Goal: Task Accomplishment & Management: Complete application form

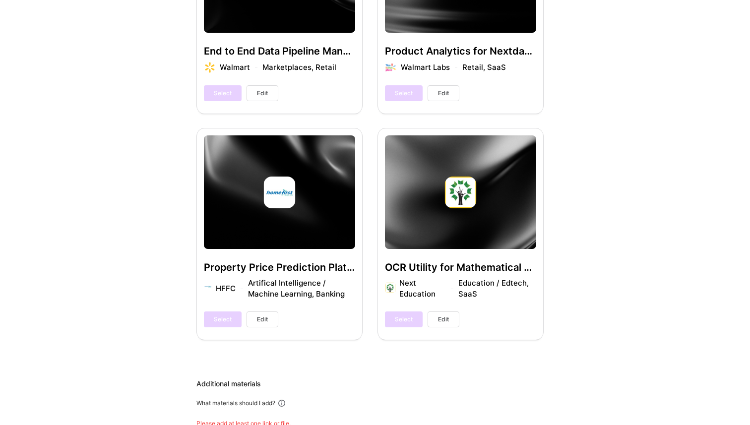
scroll to position [1889, 0]
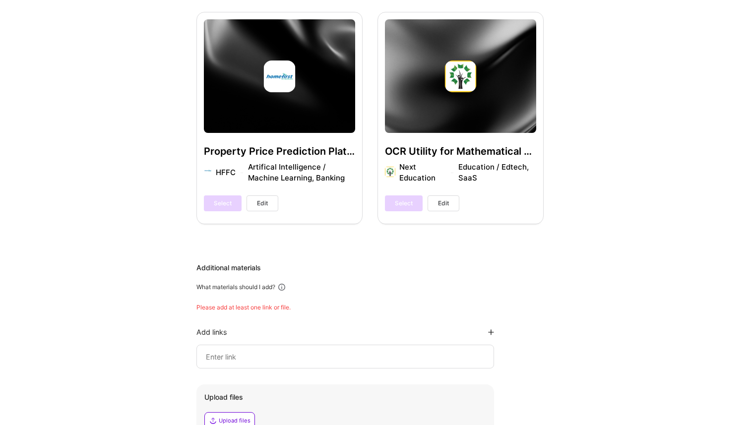
click at [232, 352] on div at bounding box center [345, 357] width 298 height 24
click at [232, 351] on input at bounding box center [345, 357] width 281 height 12
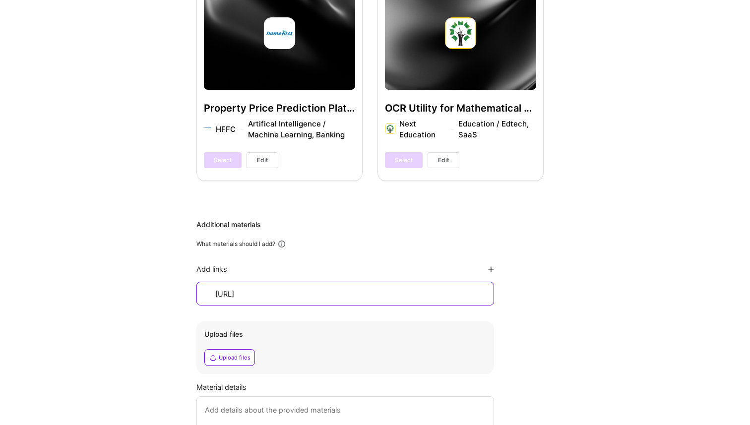
scroll to position [1949, 0]
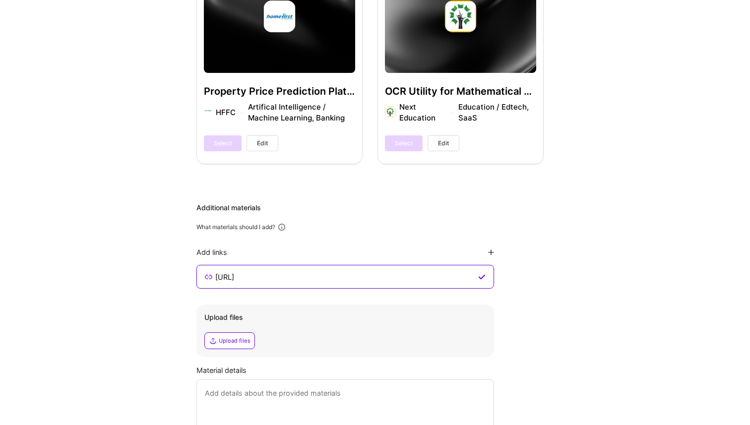
type input "[URL]"
click at [492, 250] on icon at bounding box center [491, 253] width 6 height 6
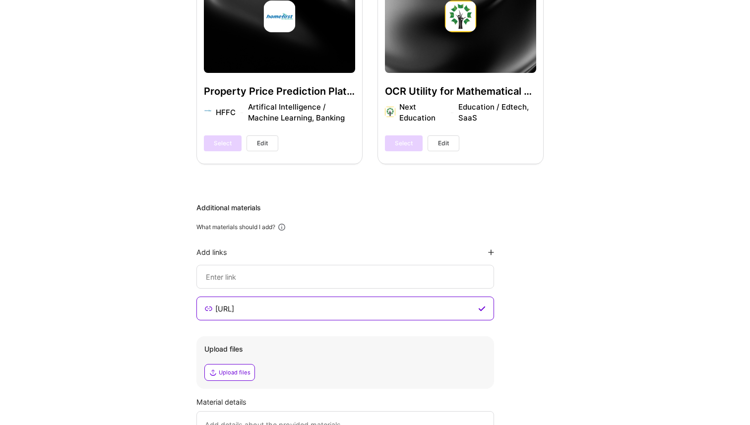
click at [273, 274] on div at bounding box center [345, 277] width 298 height 24
click at [258, 303] on input at bounding box center [345, 309] width 262 height 12
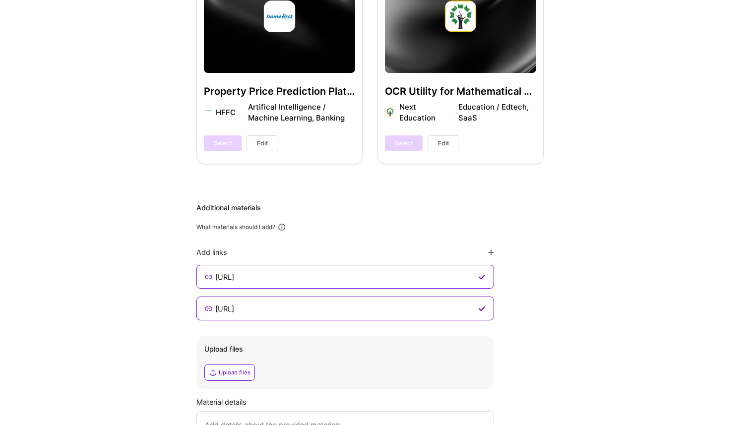
type input "[URL]"
click at [497, 241] on div "Additional materials What materials should I add? Add links [URL] [URL] Upload …" at bounding box center [369, 342] width 347 height 278
click at [488, 248] on div "Add links" at bounding box center [345, 252] width 298 height 9
click at [494, 250] on icon at bounding box center [491, 253] width 6 height 6
type input "https://nutix.ai"
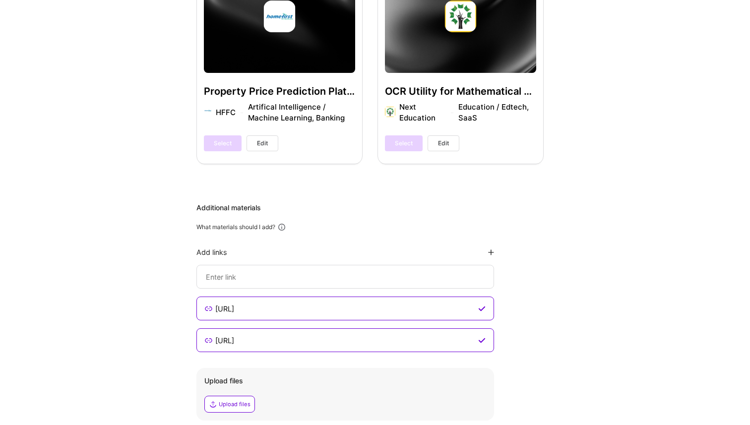
click at [357, 271] on input at bounding box center [345, 277] width 281 height 12
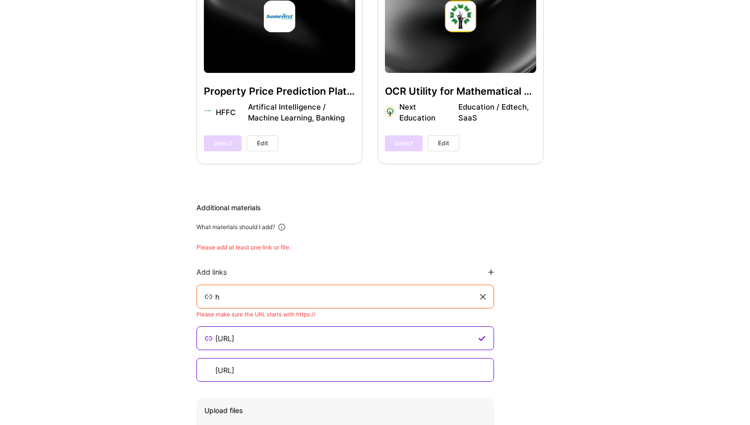
type input "https://nutix.ai"
type input "https://probz.ai"
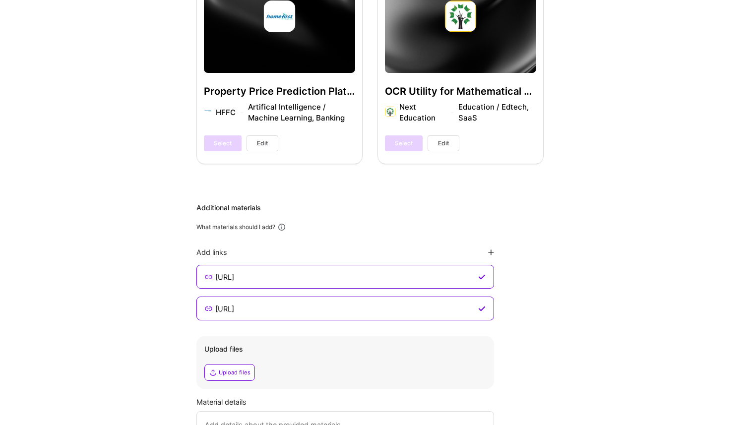
type input "https://nutix.ai"
click at [496, 240] on div "Additional materials What materials should I add? Add links https://nutix.ai ht…" at bounding box center [369, 342] width 347 height 278
click at [492, 250] on icon at bounding box center [491, 253] width 6 height 6
type input "https://nutix.ai"
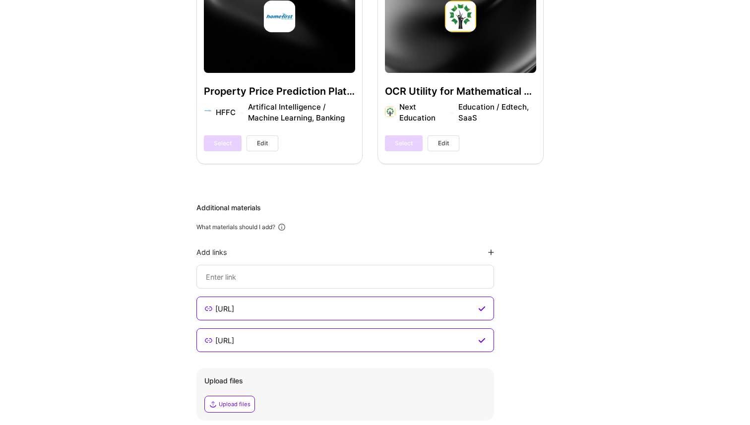
click at [291, 271] on input at bounding box center [345, 277] width 281 height 12
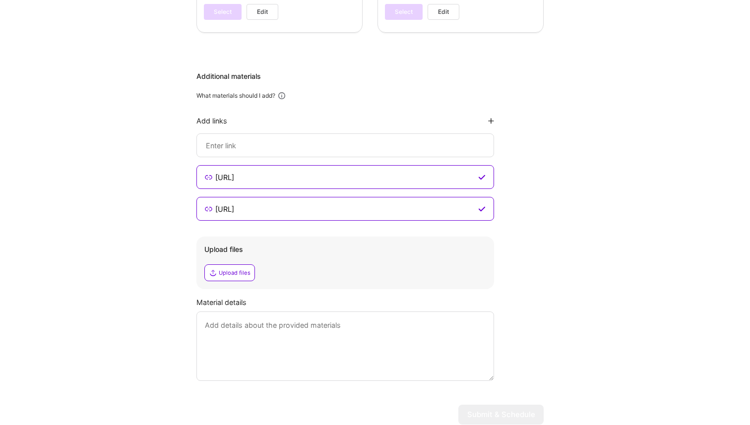
scroll to position [2111, 0]
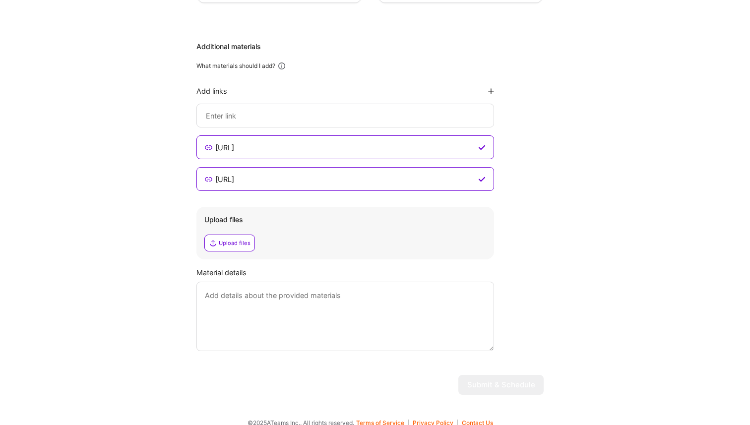
click at [278, 311] on textarea at bounding box center [345, 316] width 298 height 69
click at [444, 312] on textarea "To enrich screen reader interactions, please activate Accessibility in Grammarl…" at bounding box center [345, 316] width 298 height 69
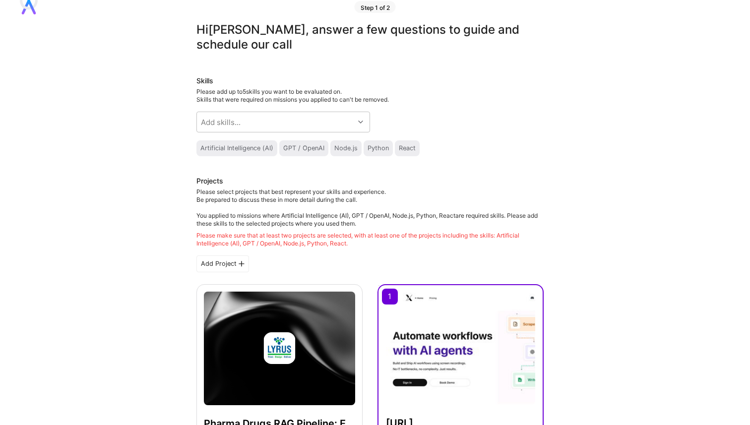
scroll to position [0, 0]
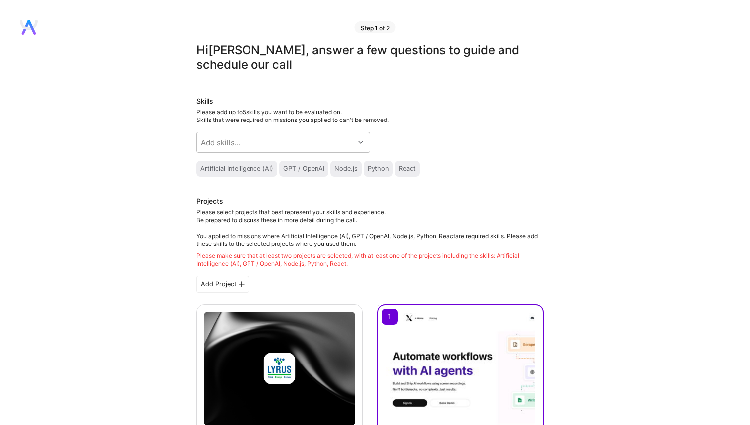
click at [384, 173] on div "Python" at bounding box center [378, 169] width 29 height 16
click at [360, 149] on div at bounding box center [361, 142] width 15 height 20
type input "artif"
click at [440, 142] on div "Skills Please add up to 5 skills you want to be evaluated on. Skills that were …" at bounding box center [369, 136] width 347 height 80
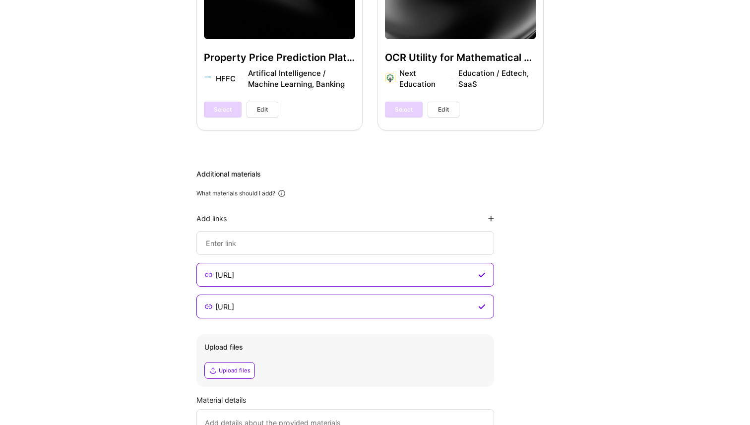
scroll to position [2064, 0]
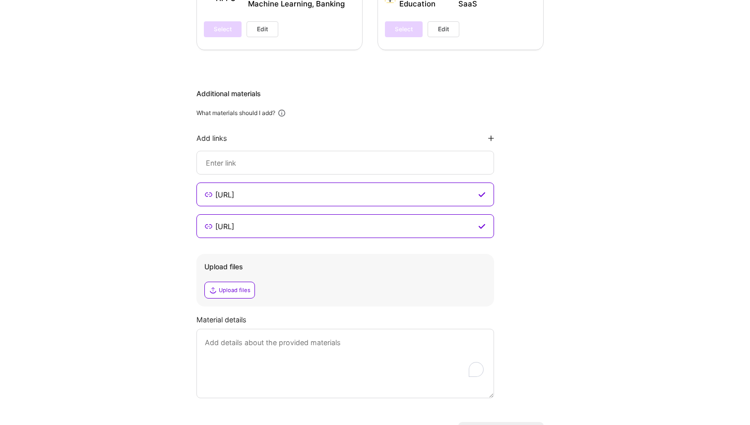
click at [333, 329] on textarea "To enrich screen reader interactions, please activate Accessibility in Grammarl…" at bounding box center [345, 363] width 298 height 69
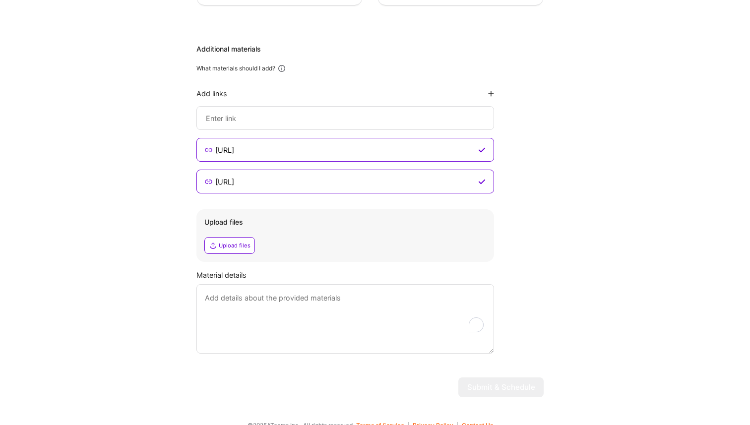
scroll to position [2111, 0]
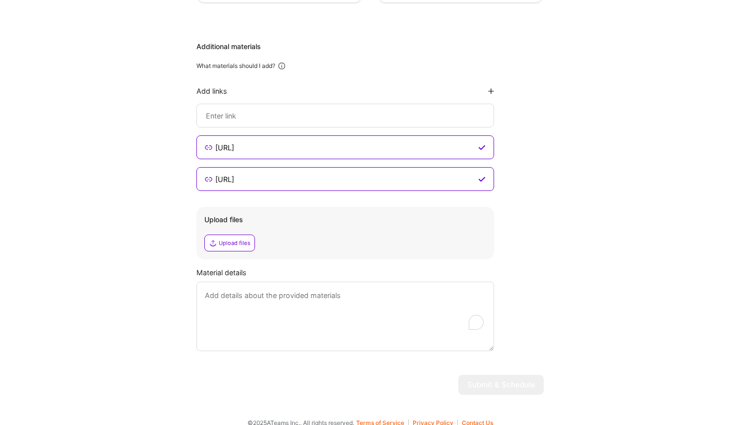
click at [339, 297] on textarea "To enrich screen reader interactions, please activate Accessibility in Grammarl…" at bounding box center [345, 316] width 298 height 69
click at [339, 286] on textarea "Link of two full fledged software that I ade for the" at bounding box center [345, 316] width 298 height 69
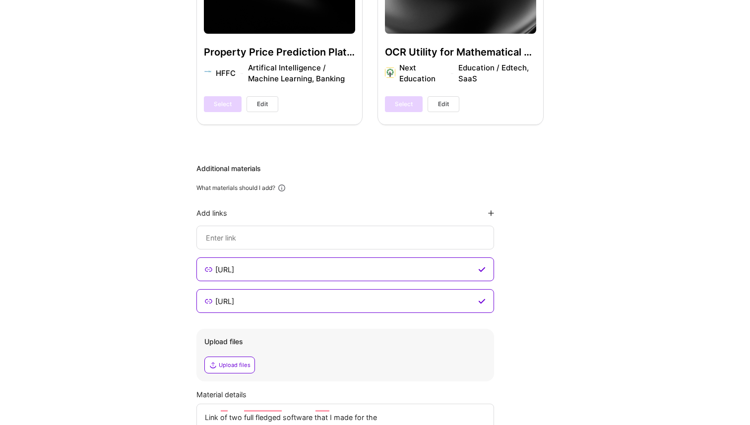
scroll to position [1975, 0]
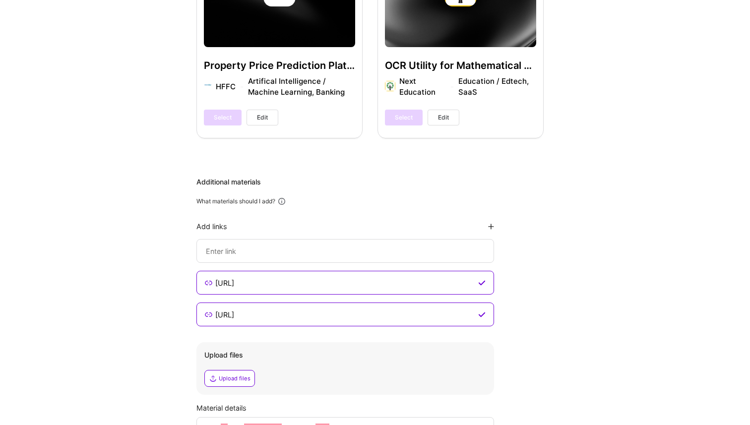
type textarea "Link of two full fledged software that I made for the"
click at [307, 184] on div "Additional materials What materials should I add? Add links https://nutix.ai ht…" at bounding box center [369, 332] width 347 height 310
click at [410, 253] on div "Add links https://nutix.ai https://probz.ai" at bounding box center [345, 274] width 298 height 105
click at [410, 245] on input at bounding box center [345, 251] width 281 height 12
click at [538, 241] on div "Additional materials What materials should I add? Add links https://nutix.ai ht…" at bounding box center [369, 332] width 347 height 310
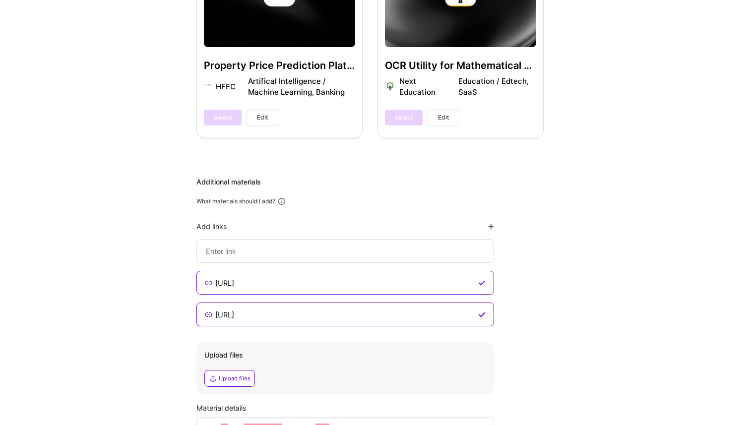
click at [491, 224] on icon at bounding box center [491, 227] width 6 height 6
type input "https://nutix.ai"
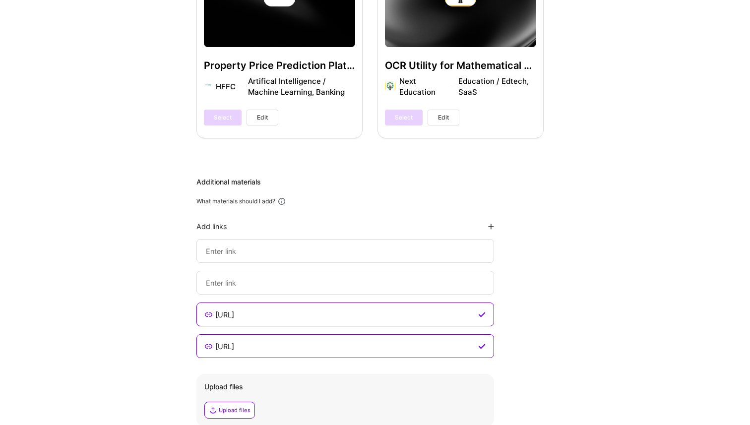
click at [491, 224] on icon at bounding box center [491, 227] width 6 height 6
type input "https://nutix.ai"
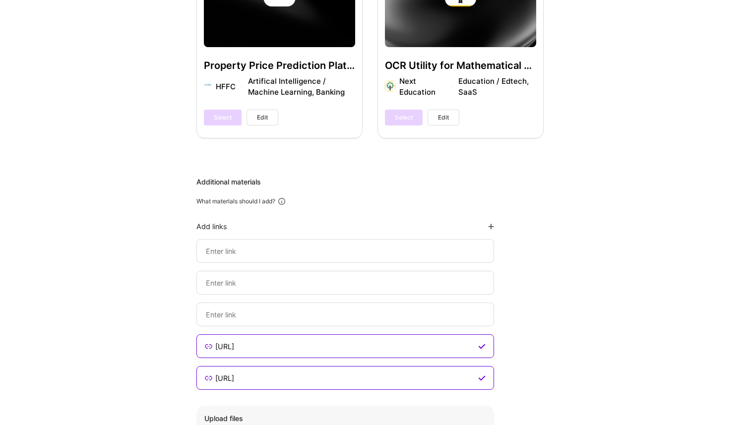
click at [433, 309] on input at bounding box center [345, 315] width 281 height 12
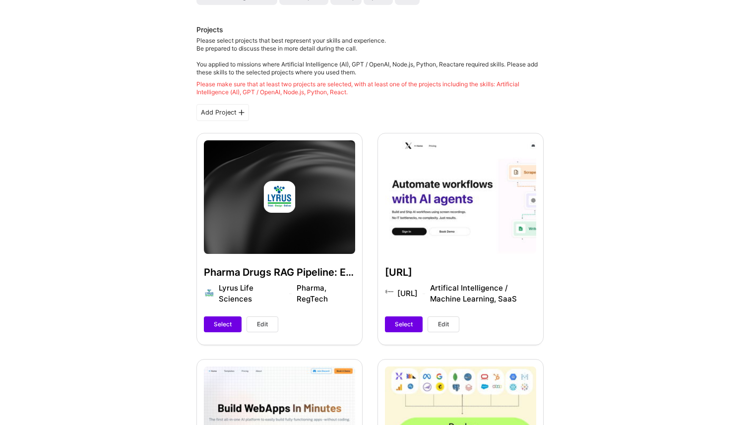
scroll to position [288, 0]
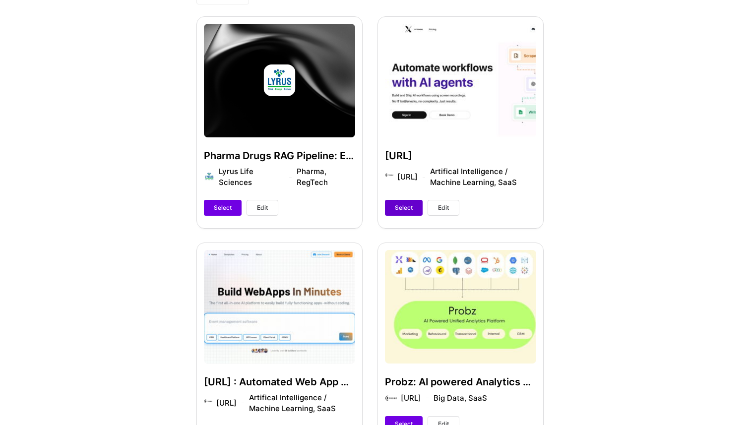
click at [393, 211] on button "Select" at bounding box center [404, 208] width 38 height 16
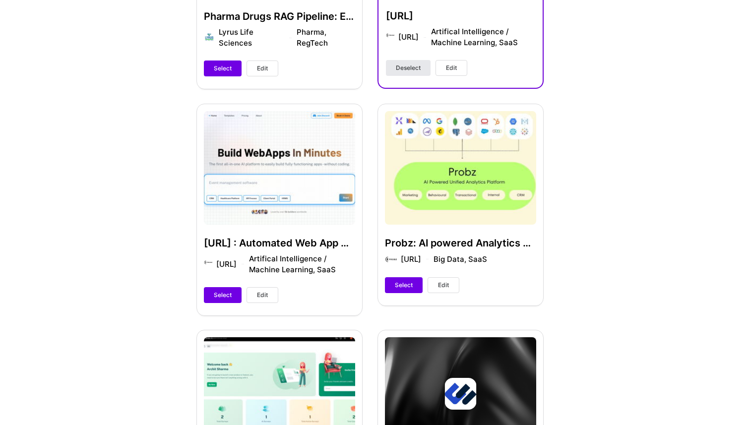
scroll to position [485, 0]
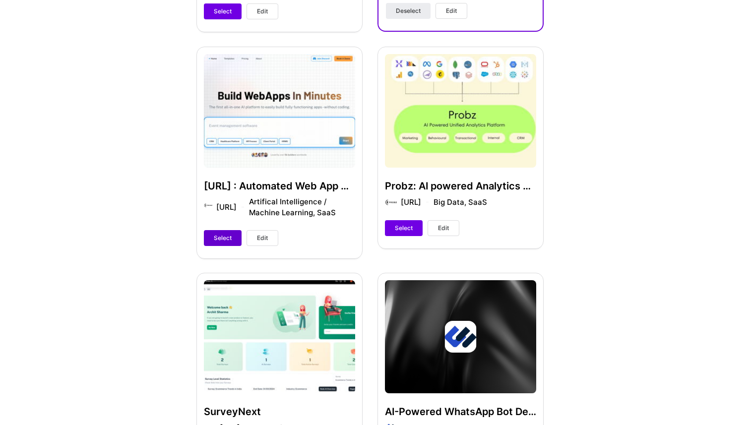
click at [236, 235] on button "Select" at bounding box center [223, 238] width 38 height 16
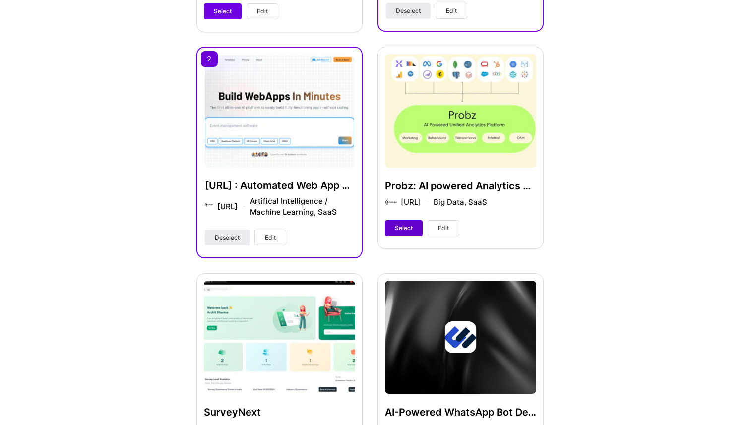
click at [391, 231] on button "Select" at bounding box center [404, 228] width 38 height 16
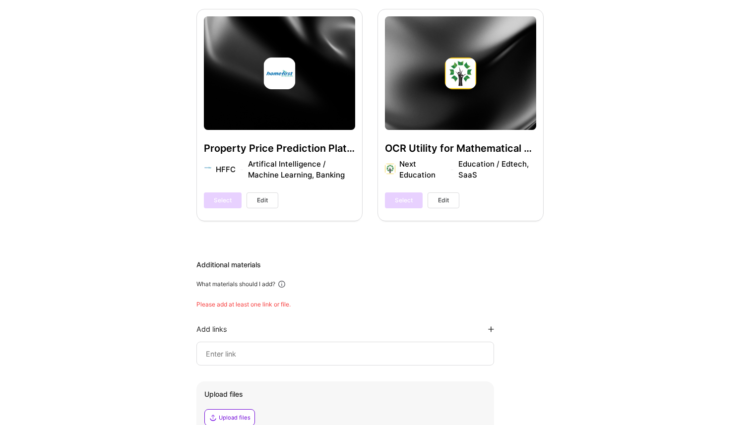
scroll to position [2067, 0]
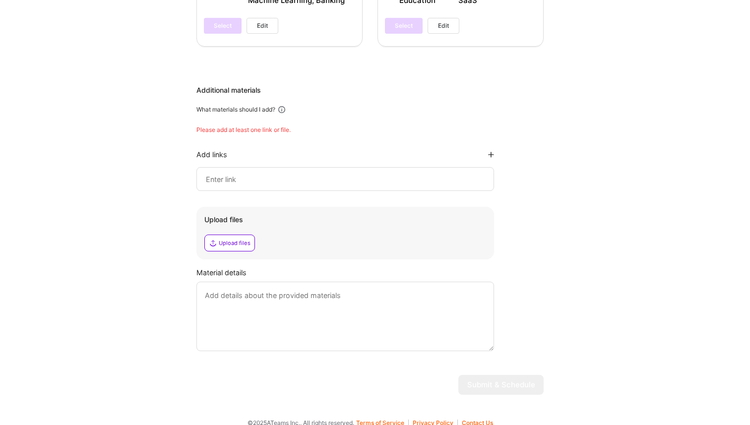
click at [365, 339] on textarea at bounding box center [345, 316] width 298 height 69
click at [306, 173] on input at bounding box center [345, 179] width 281 height 12
paste input "[URL][DOMAIN_NAME]"
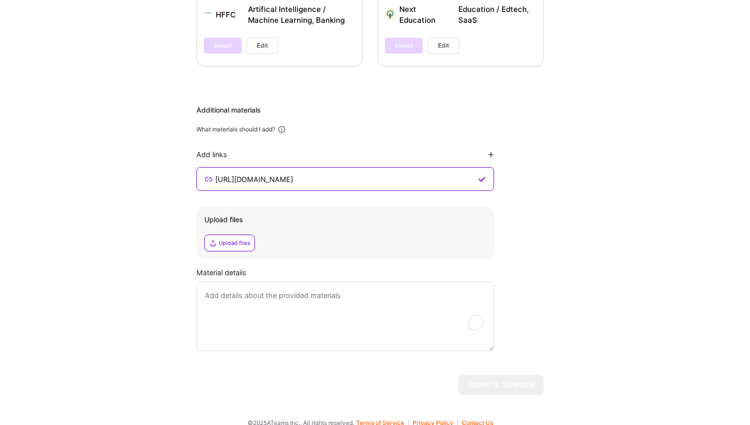
type input "[URL][DOMAIN_NAME]"
click at [311, 207] on div "Upload files Upload files" at bounding box center [345, 233] width 298 height 53
click at [291, 316] on textarea "To enrich screen reader interactions, please activate Accessibility in Grammarl…" at bounding box center [345, 316] width 298 height 69
type textarea "sdcvesfvsfvdsfvd"
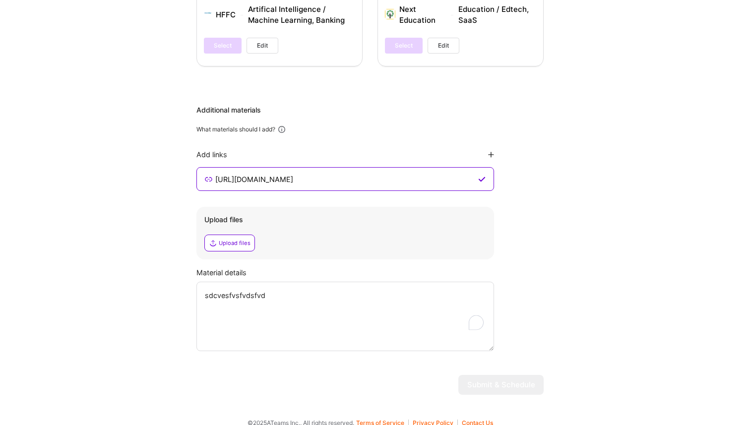
click at [492, 152] on icon at bounding box center [491, 155] width 6 height 6
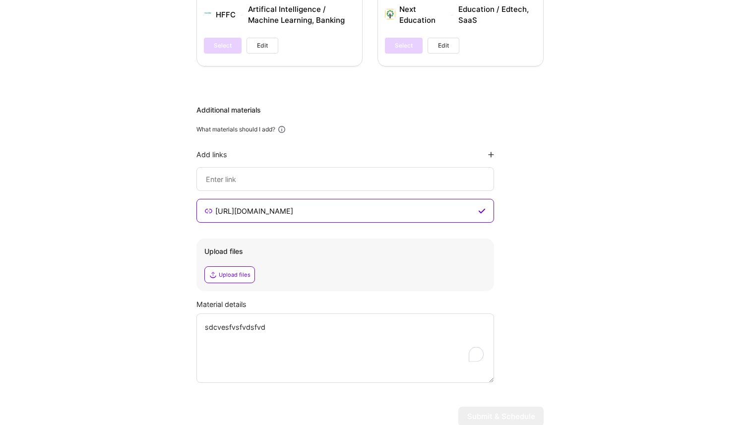
click at [430, 205] on input at bounding box center [345, 211] width 262 height 12
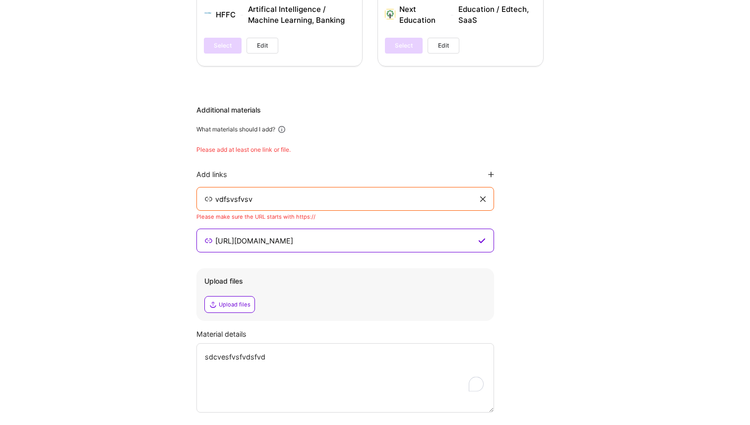
type input "vdfsvsfvsv"
click at [387, 368] on textarea "sdcvesfvsfvdsfvd" at bounding box center [345, 377] width 298 height 69
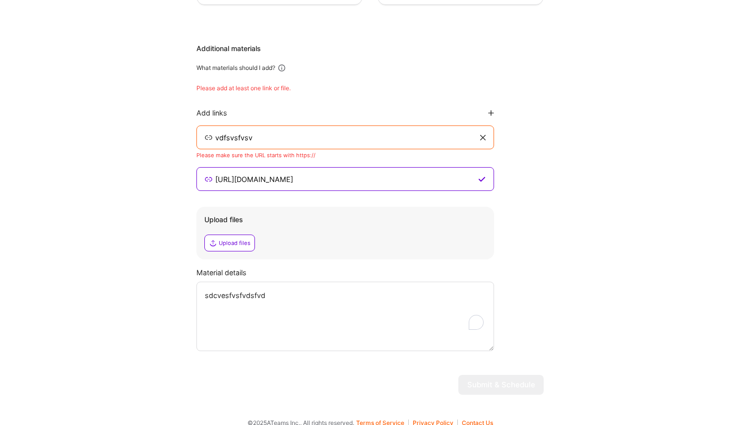
click at [242, 239] on div "Upload files" at bounding box center [235, 243] width 32 height 8
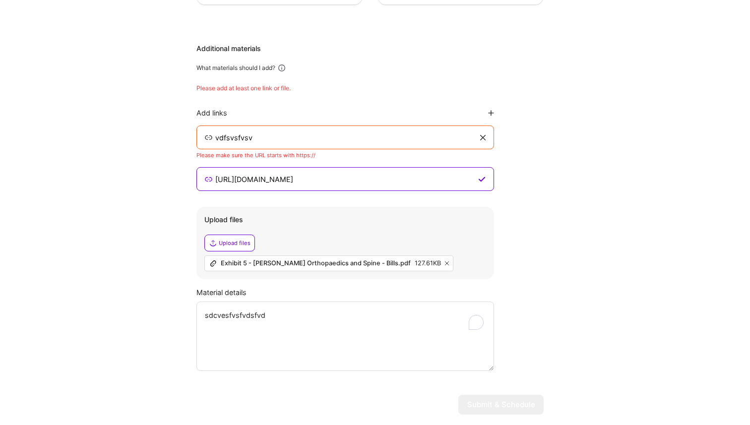
click at [285, 302] on textarea "sdcvesfvsfvdsfvd" at bounding box center [345, 336] width 298 height 69
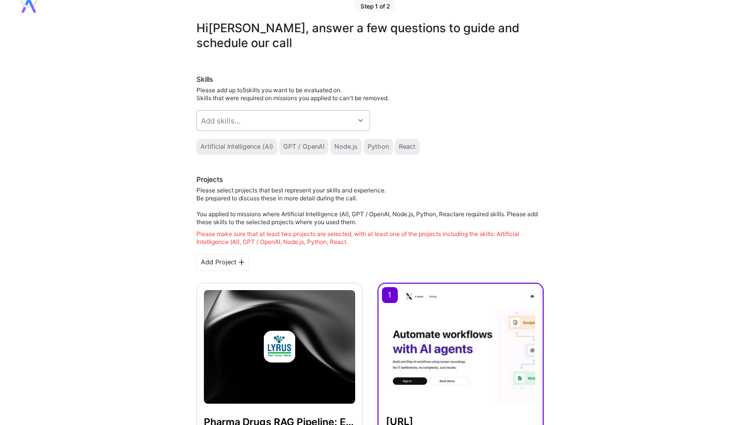
scroll to position [0, 0]
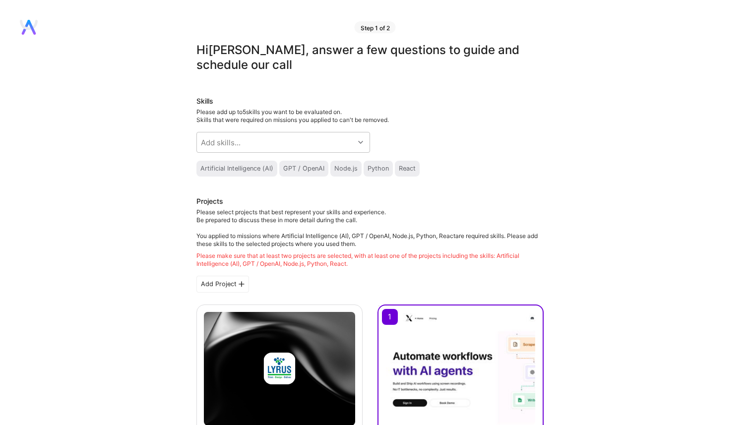
click at [261, 171] on div "Artificial Intelligence (AI)" at bounding box center [236, 169] width 73 height 8
click at [295, 171] on div "GPT / OpenAI" at bounding box center [303, 169] width 41 height 8
click at [29, 26] on icon at bounding box center [29, 27] width 18 height 15
